Goal: Task Accomplishment & Management: Use online tool/utility

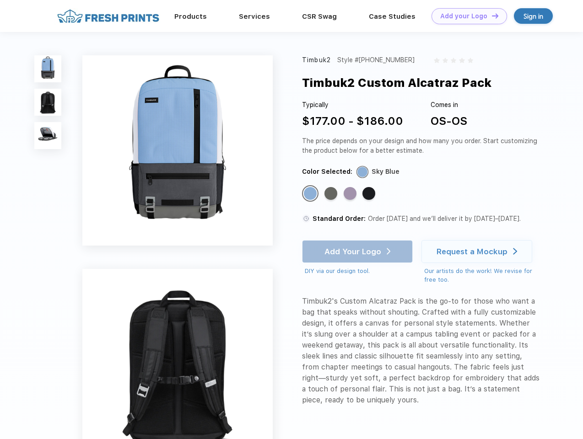
click at [466, 16] on link "Add your Logo Design Tool" at bounding box center [468, 16] width 75 height 16
click at [0, 0] on div "Design Tool" at bounding box center [0, 0] width 0 height 0
click at [491, 16] on link "Add your Logo Design Tool" at bounding box center [468, 16] width 75 height 16
click at [48, 69] on img at bounding box center [47, 68] width 27 height 27
click at [48, 102] on img at bounding box center [47, 102] width 27 height 27
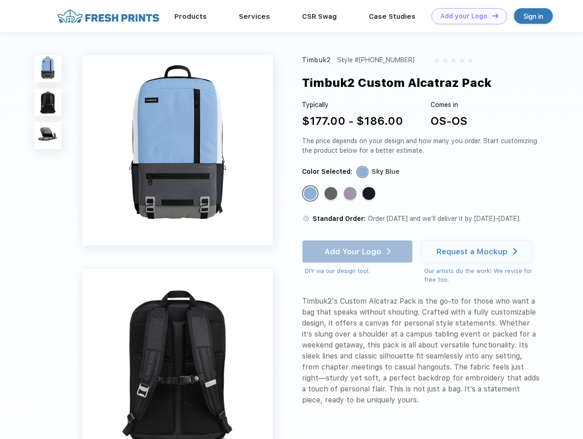
click at [48, 136] on img at bounding box center [47, 135] width 27 height 27
click at [311, 194] on div "Standard Color" at bounding box center [310, 193] width 13 height 13
click at [332, 194] on div "Standard Color" at bounding box center [330, 193] width 13 height 13
click at [351, 194] on div "Standard Color" at bounding box center [350, 193] width 13 height 13
click at [370, 194] on div "Standard Color" at bounding box center [368, 193] width 13 height 13
